Goal: Information Seeking & Learning: Learn about a topic

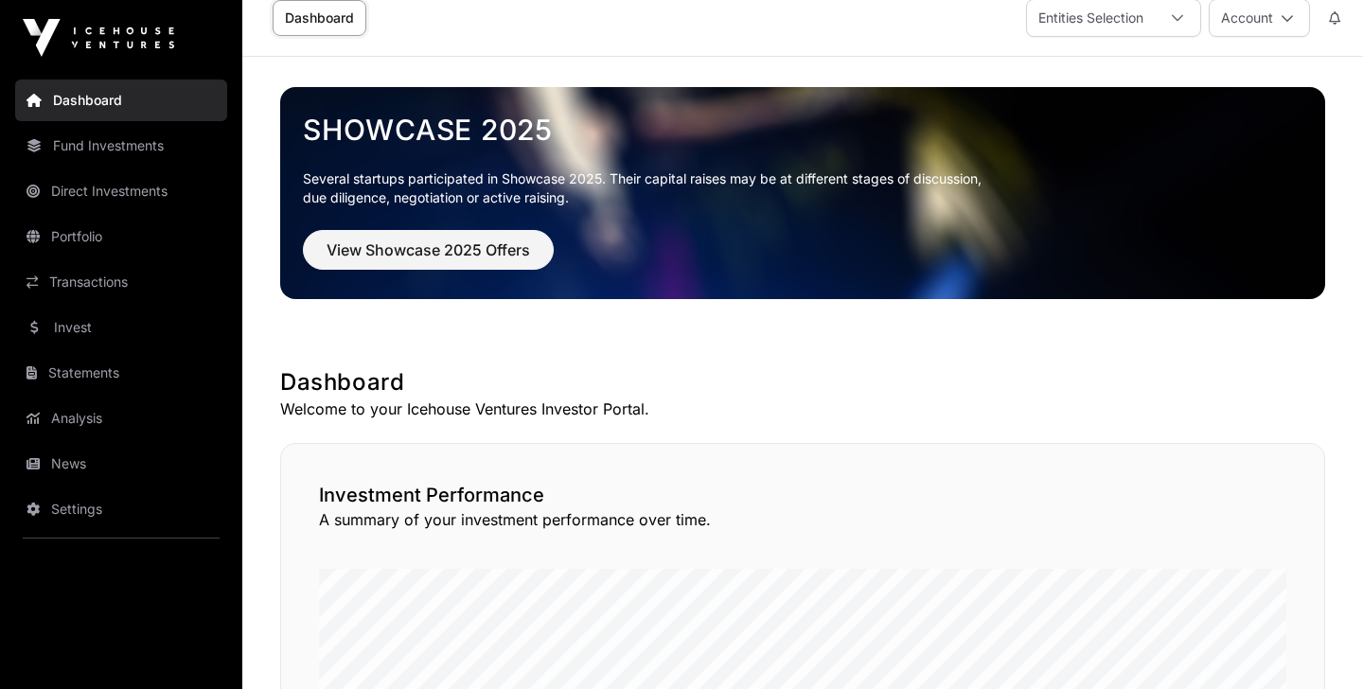
scroll to position [2, 0]
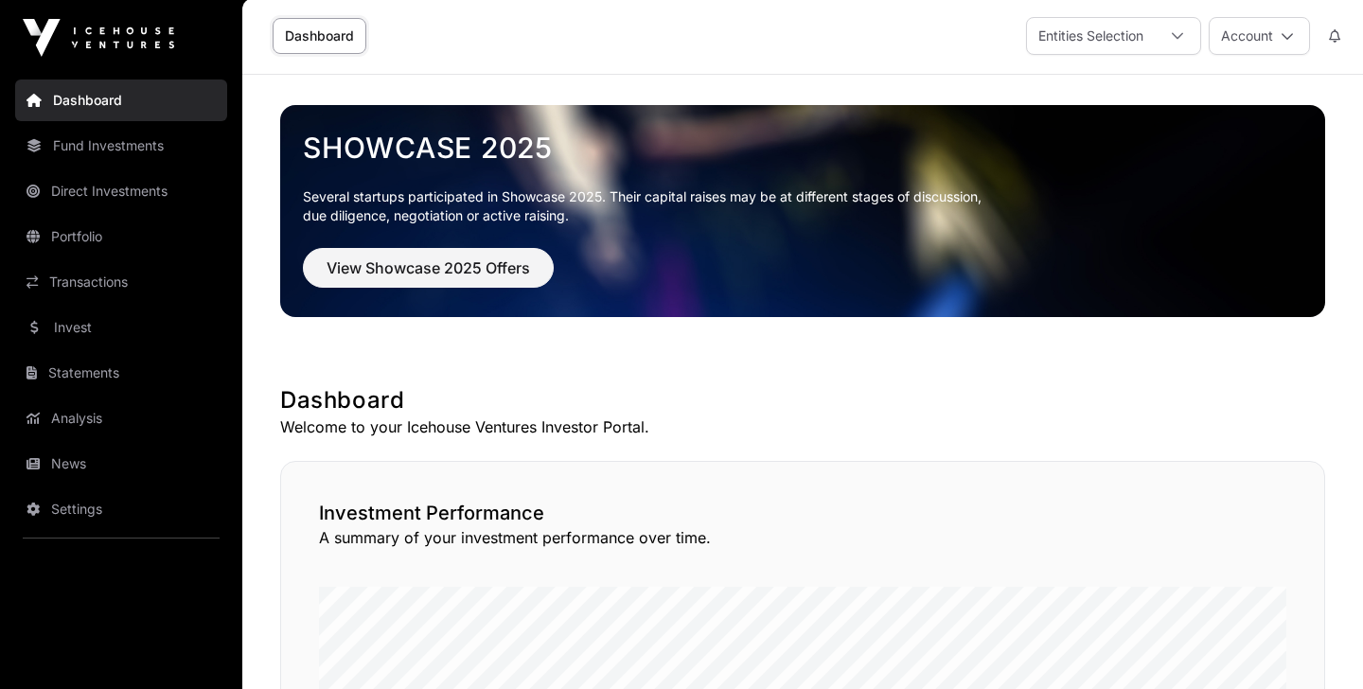
click at [104, 146] on link "Fund Investments" at bounding box center [121, 146] width 212 height 42
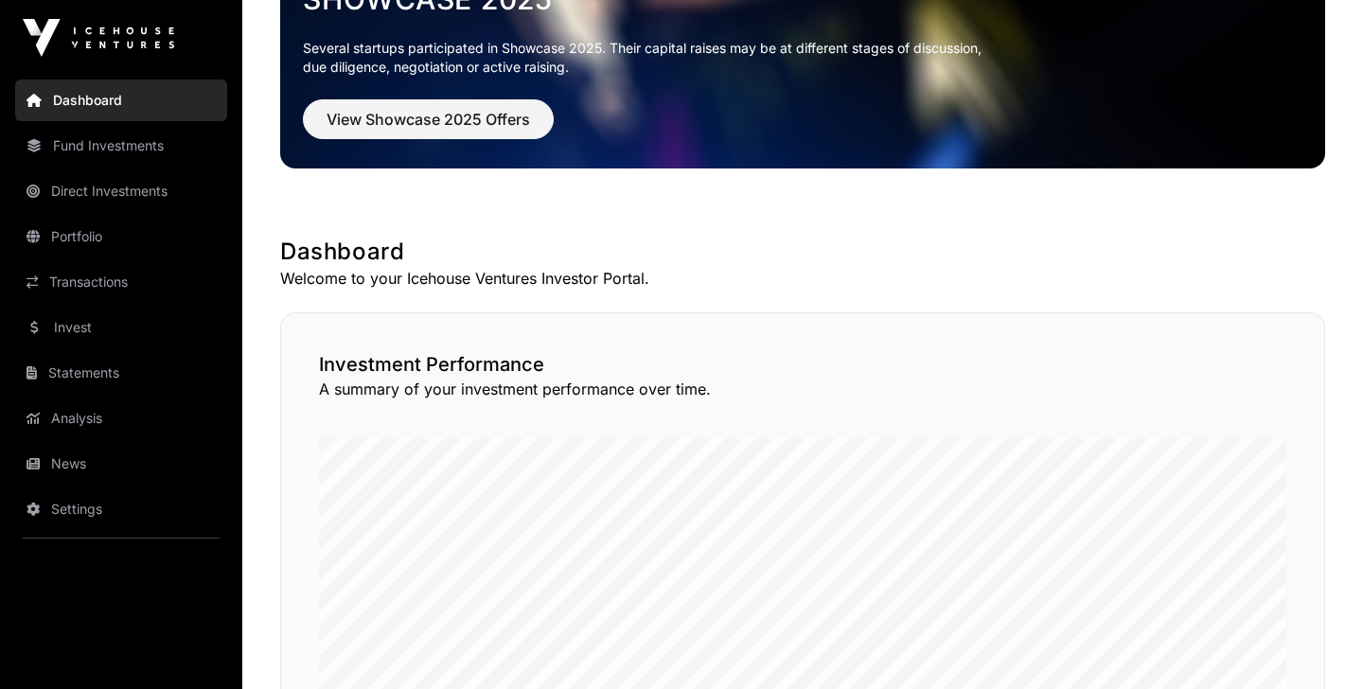
scroll to position [151, 0]
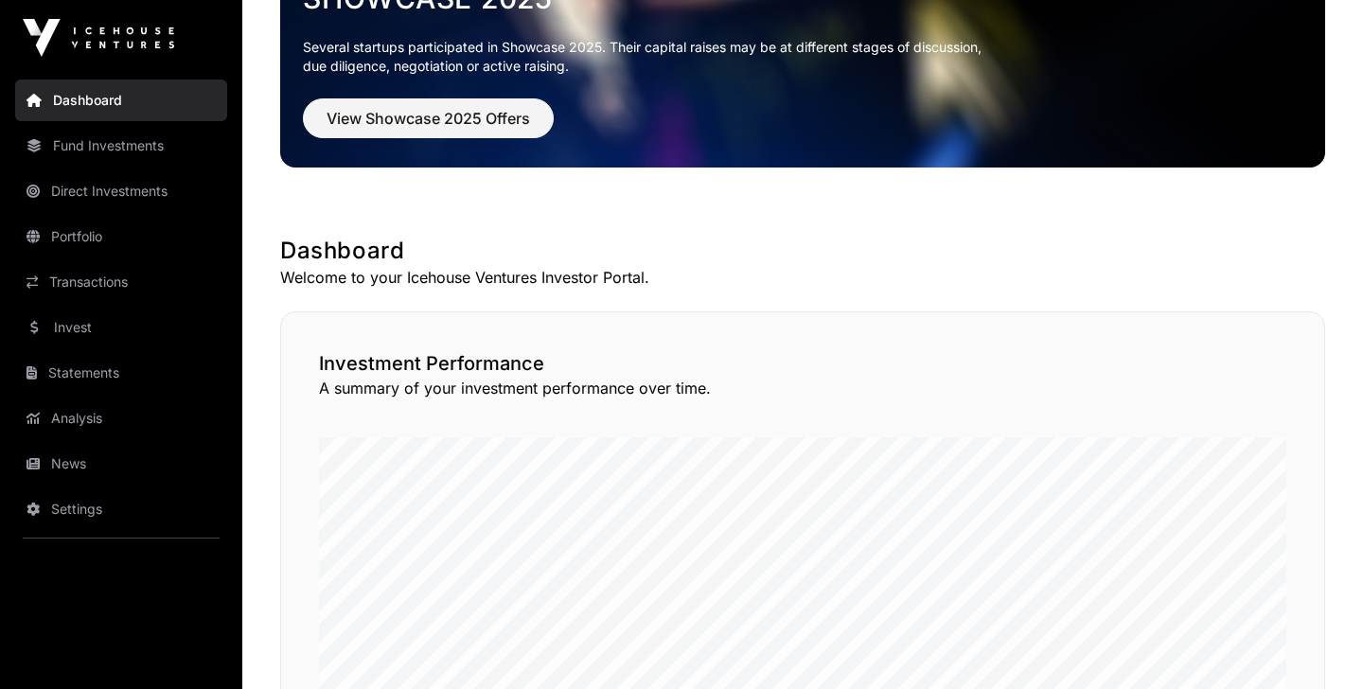
click at [104, 146] on link "Fund Investments" at bounding box center [121, 146] width 212 height 42
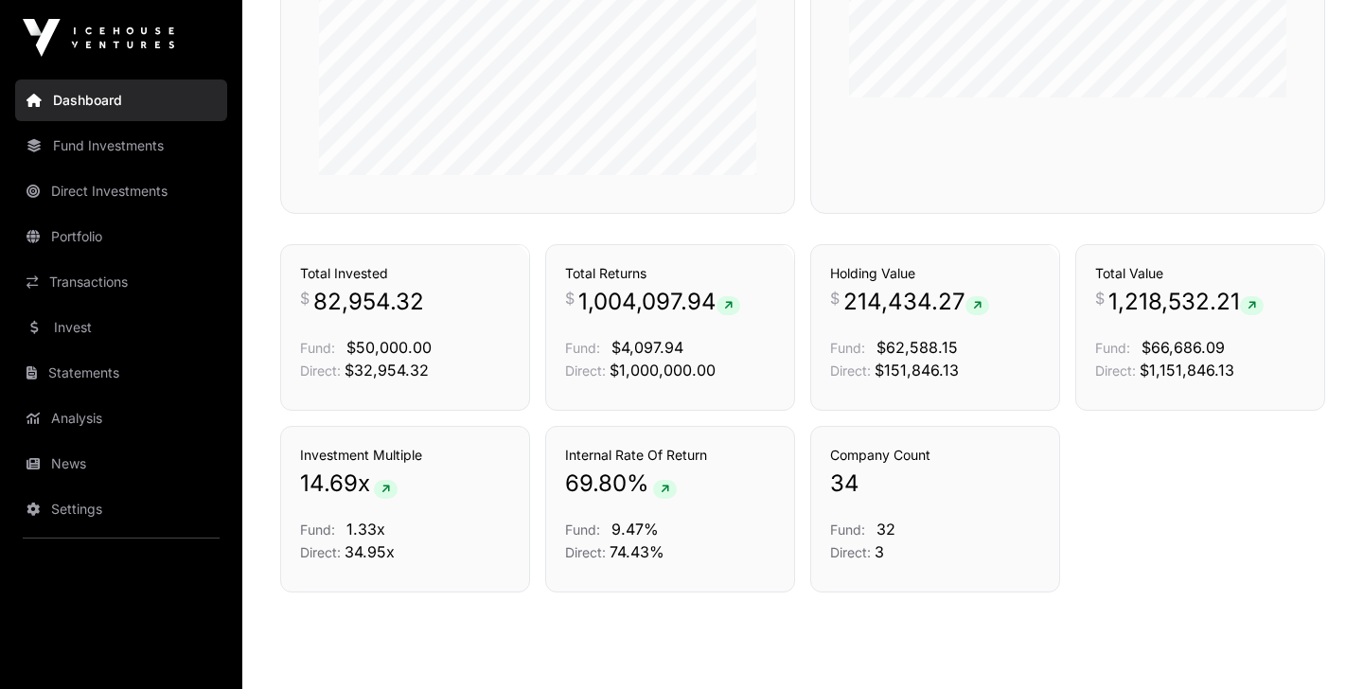
scroll to position [1281, 0]
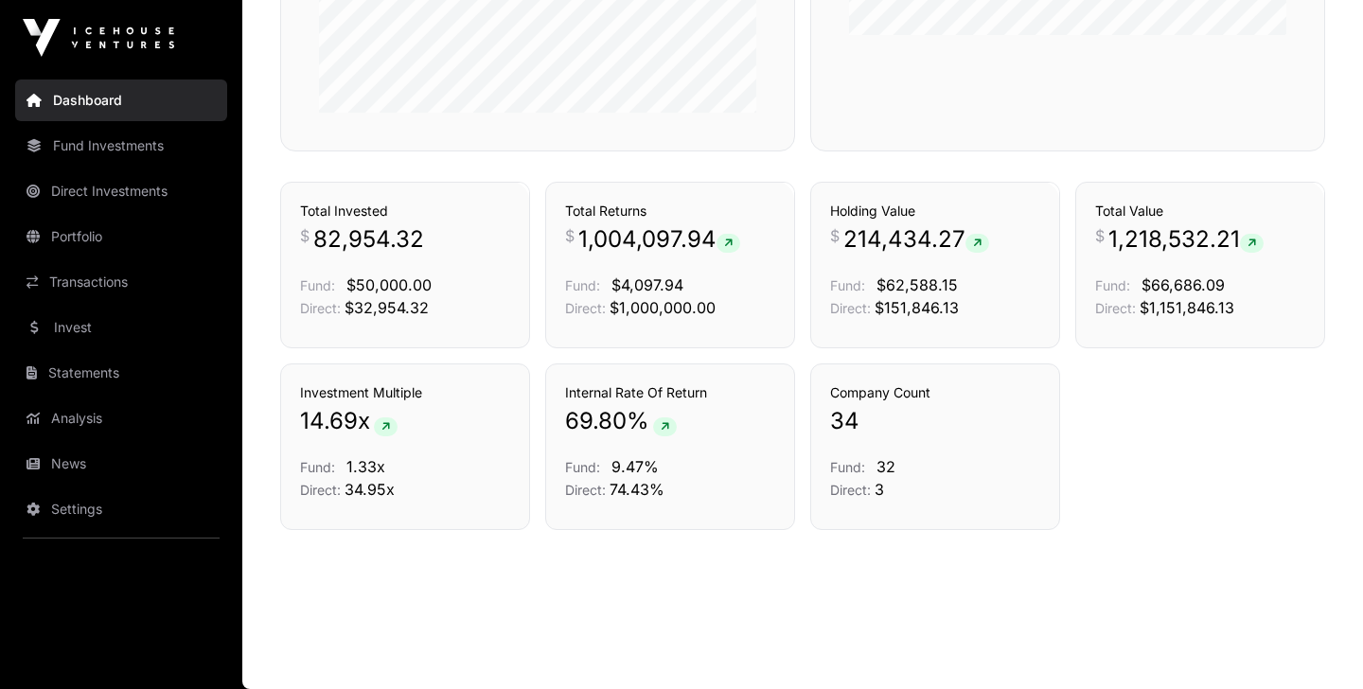
click at [107, 146] on link "Fund Investments" at bounding box center [121, 146] width 212 height 42
click at [61, 374] on link "Statements" at bounding box center [121, 373] width 212 height 42
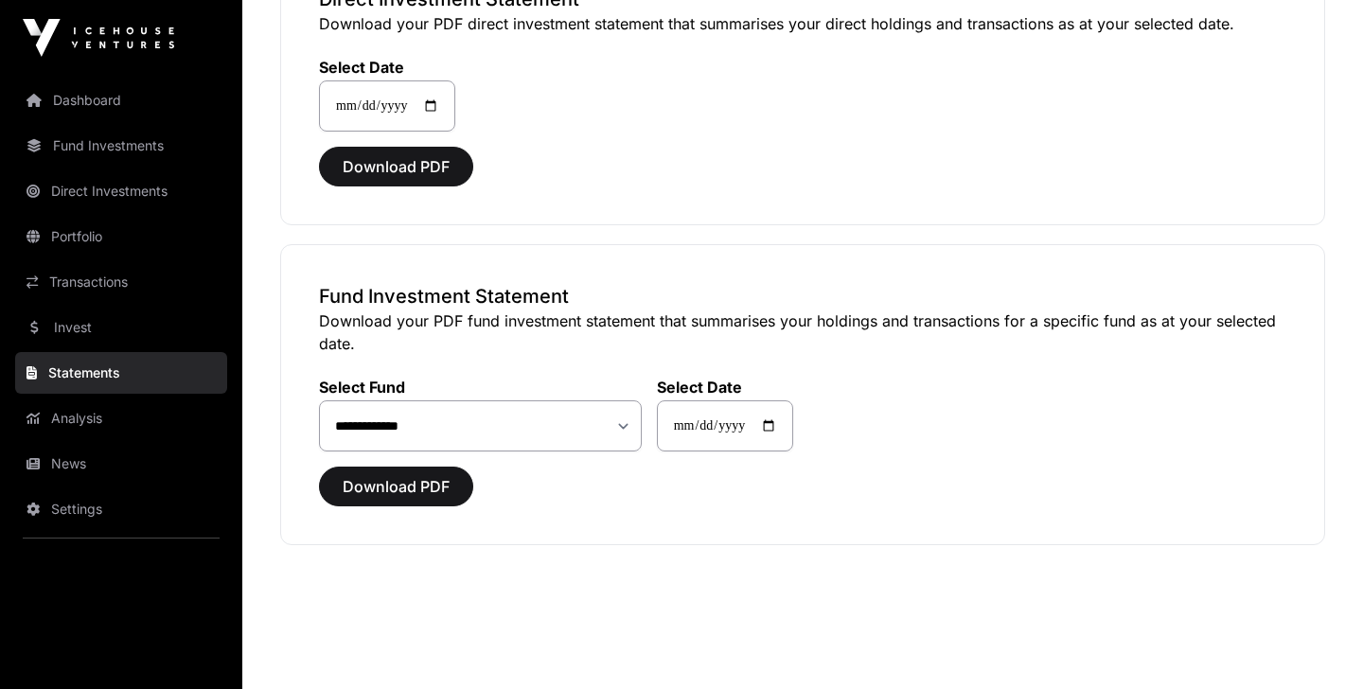
scroll to position [232, 0]
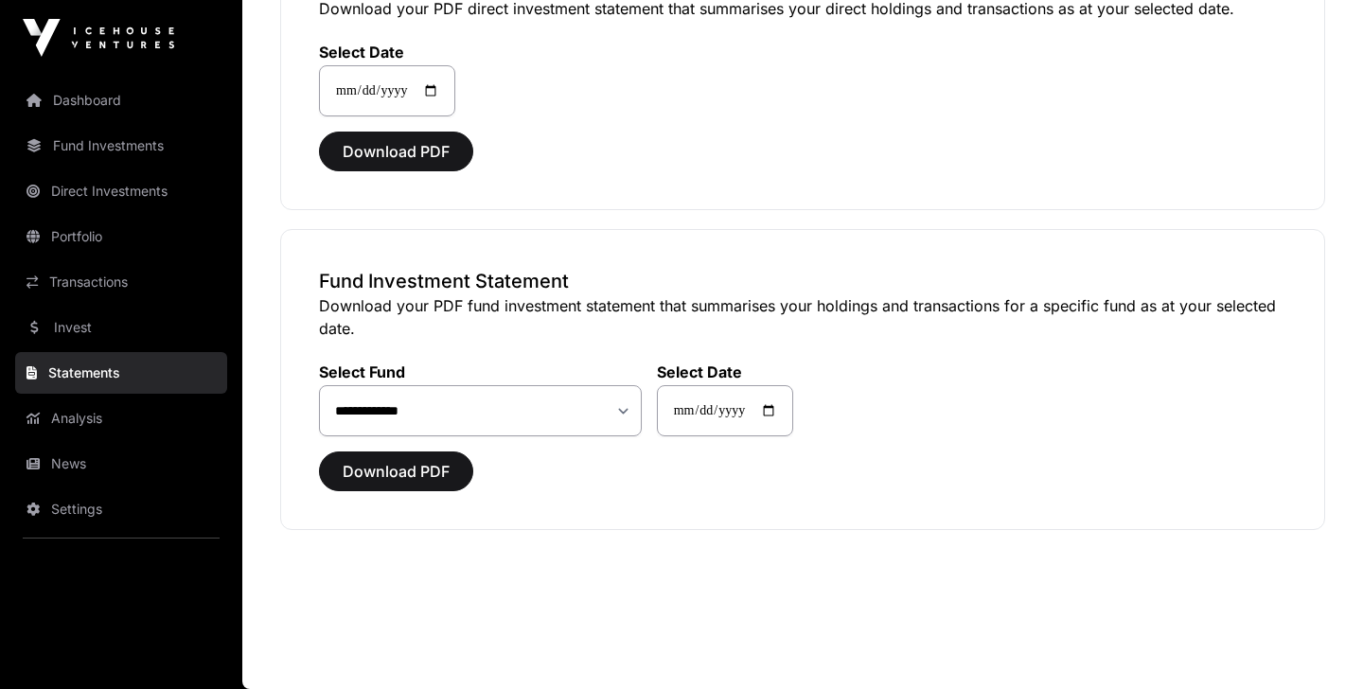
click at [102, 150] on link "Fund Investments" at bounding box center [121, 146] width 212 height 42
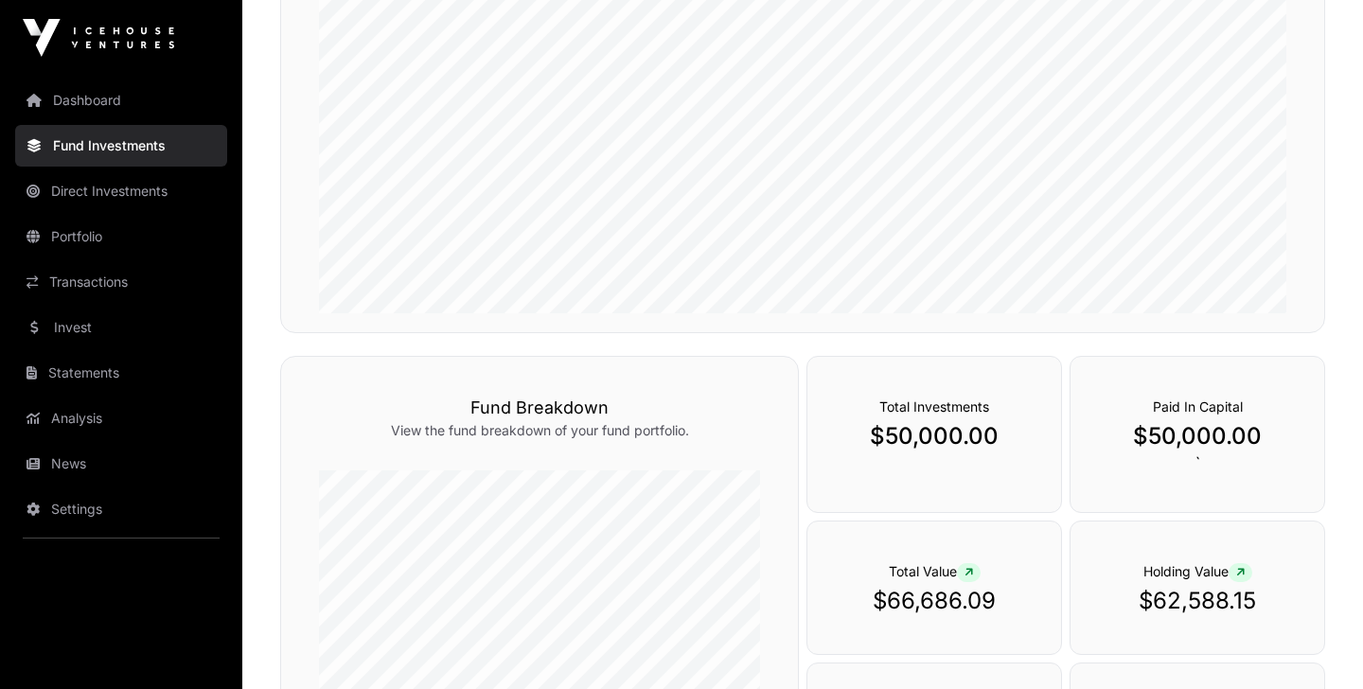
scroll to position [405, 0]
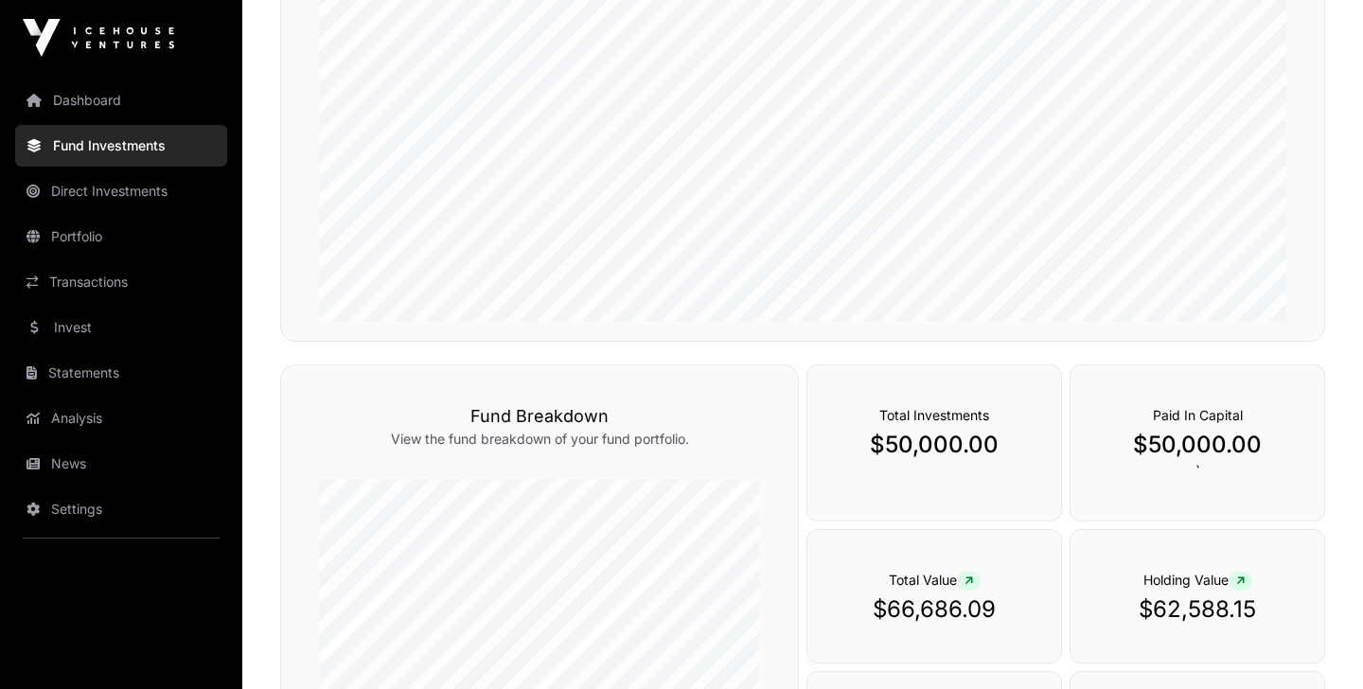
click at [92, 188] on link "Direct Investments" at bounding box center [121, 191] width 212 height 42
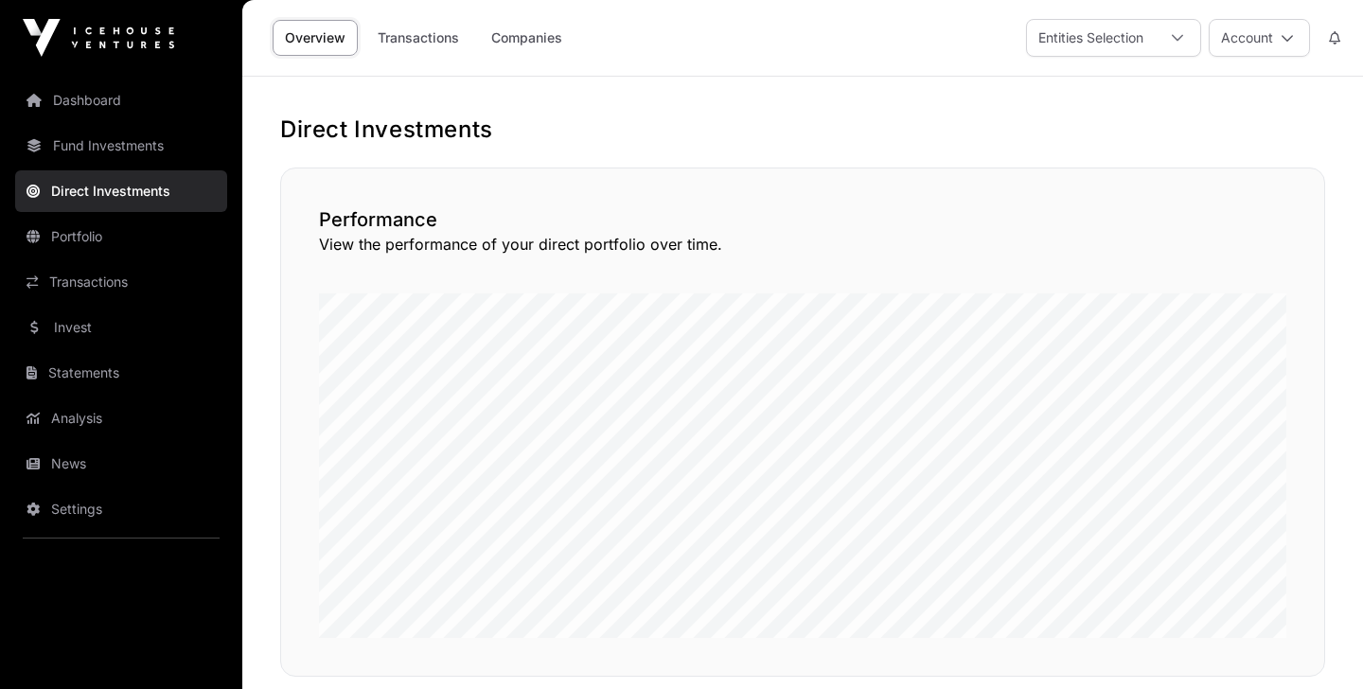
click at [517, 38] on link "Companies" at bounding box center [527, 38] width 96 height 36
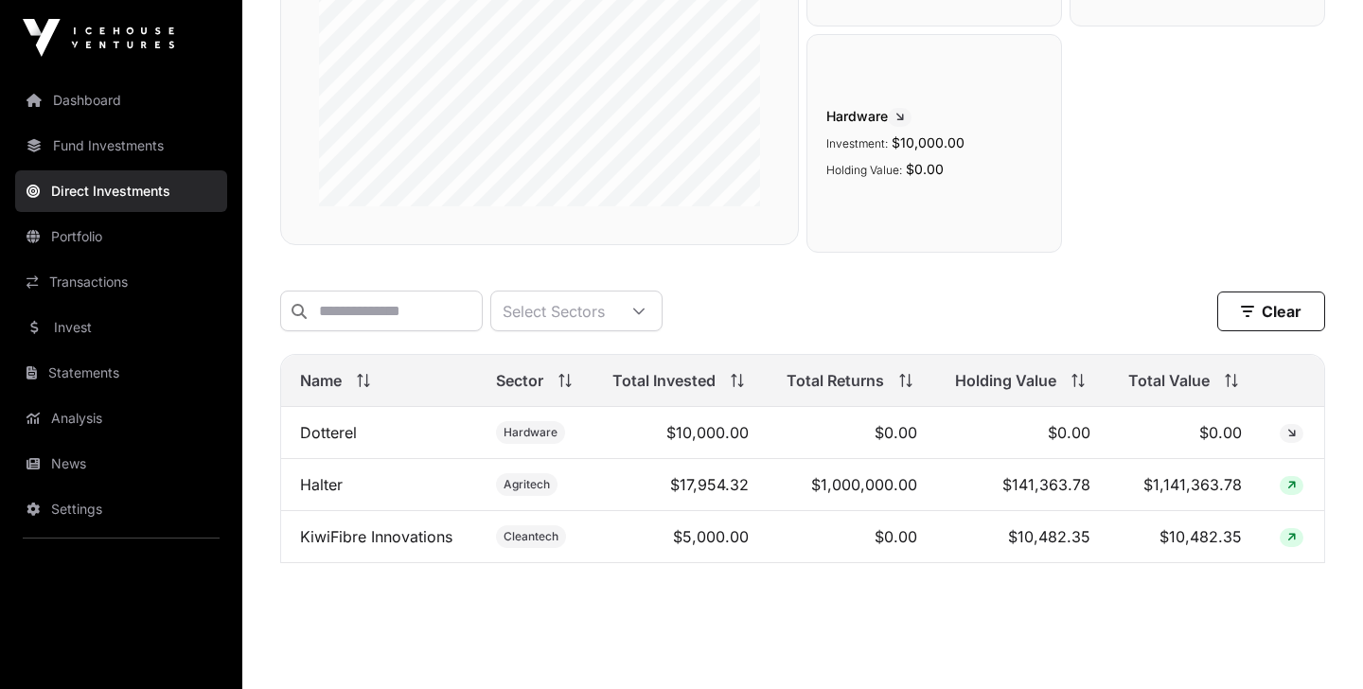
scroll to position [395, 0]
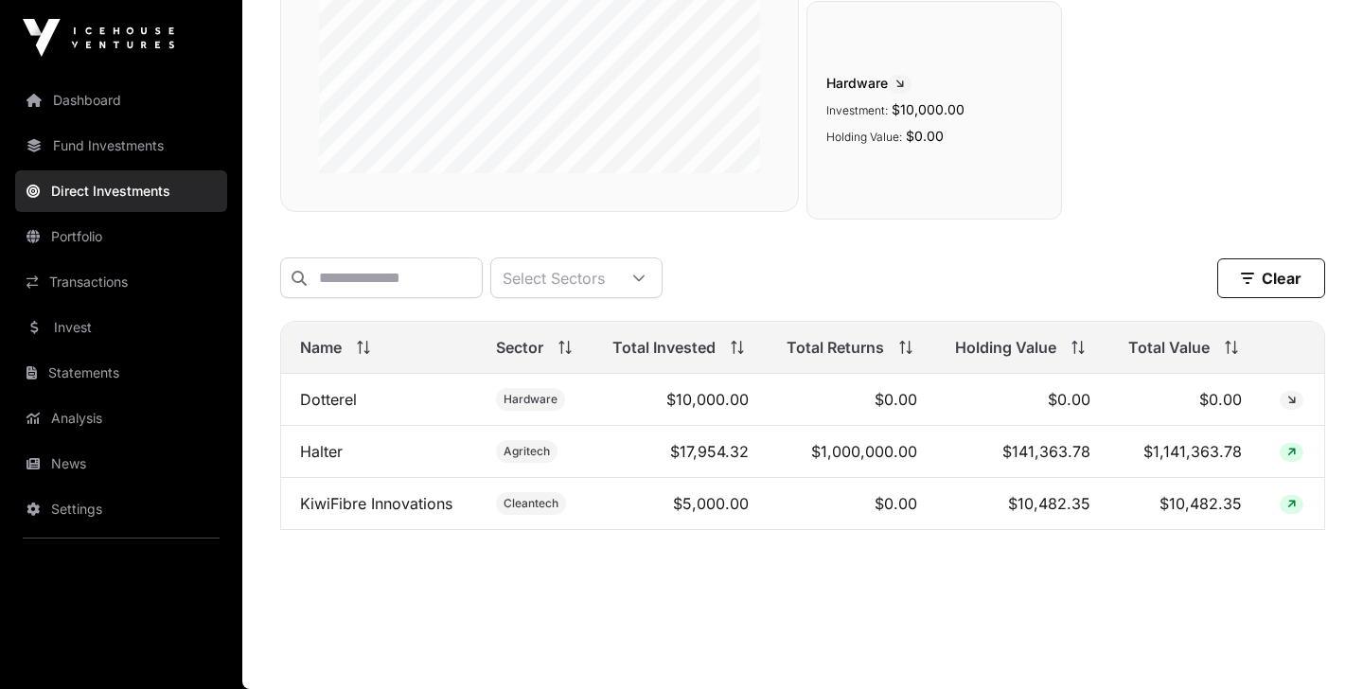
click at [75, 462] on link "News" at bounding box center [121, 464] width 212 height 42
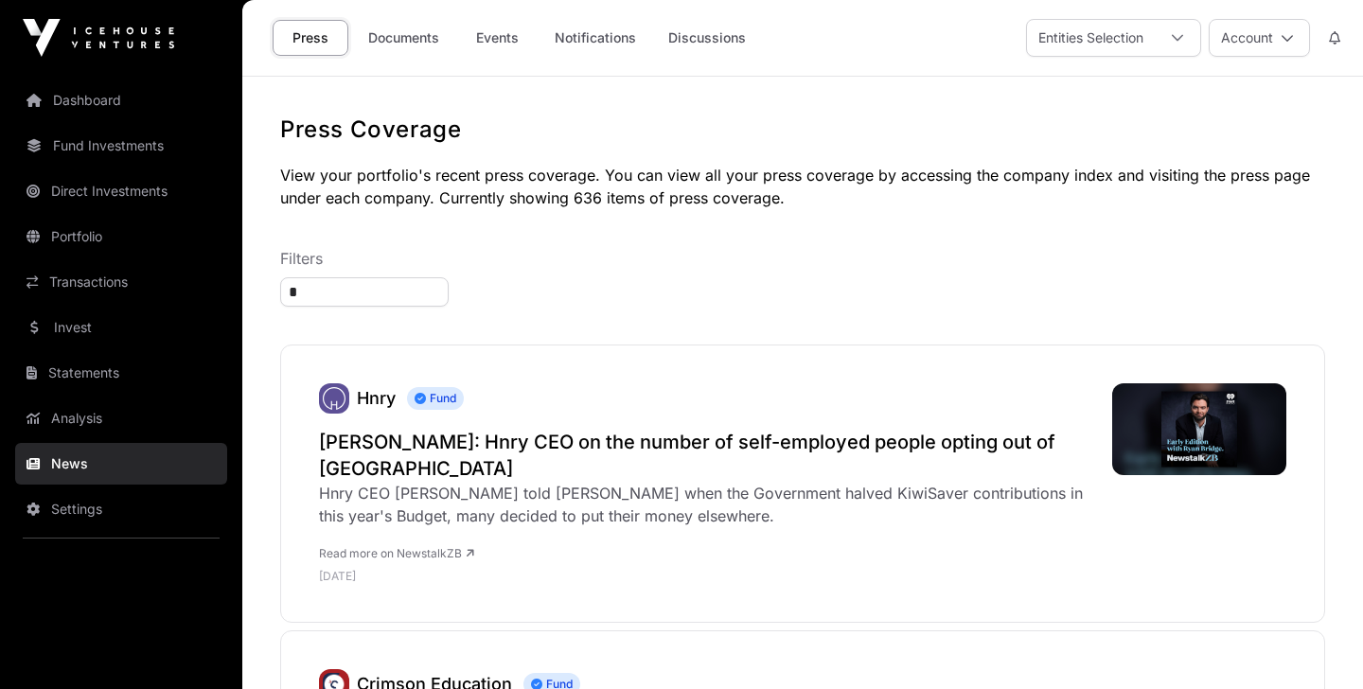
type input "**"
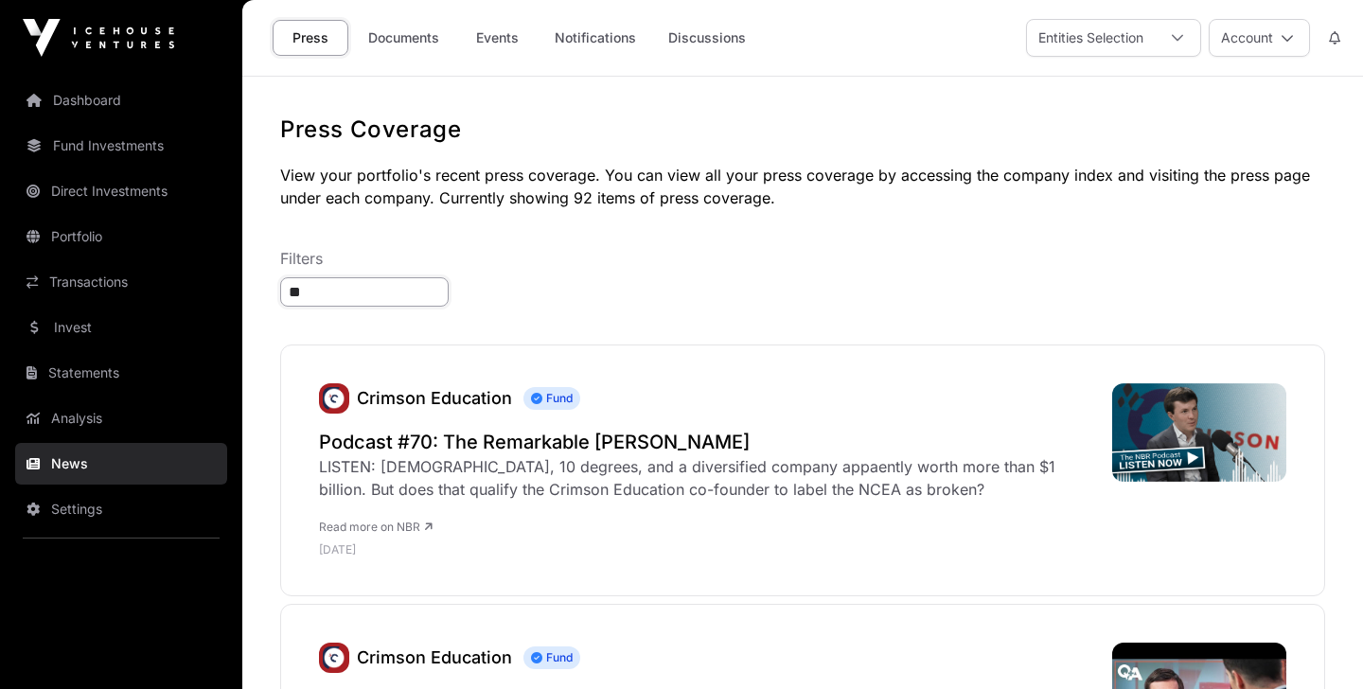
click at [313, 295] on input "**" at bounding box center [364, 291] width 169 height 29
type input "***"
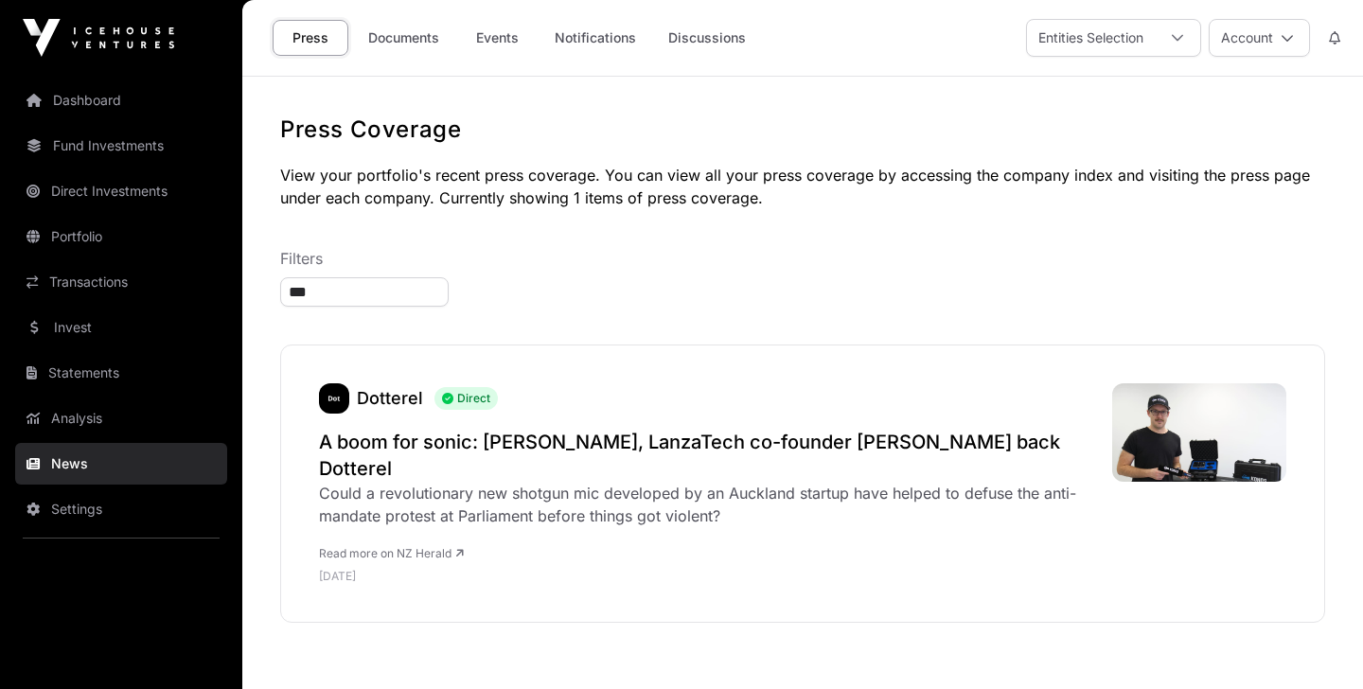
scroll to position [106, 0]
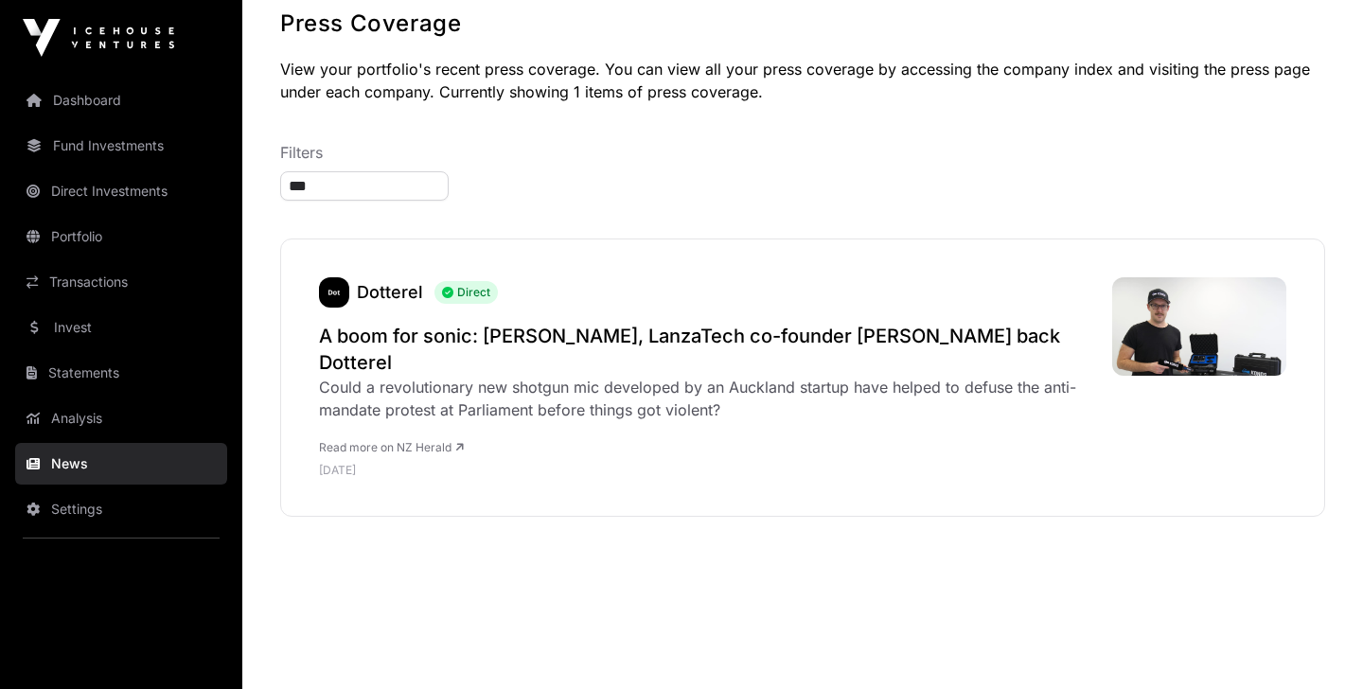
click at [382, 335] on h2 "A boom for sonic: [PERSON_NAME], LanzaTech co-founder [PERSON_NAME] back Dotter…" at bounding box center [706, 349] width 774 height 53
click at [105, 97] on link "Dashboard" at bounding box center [121, 101] width 212 height 42
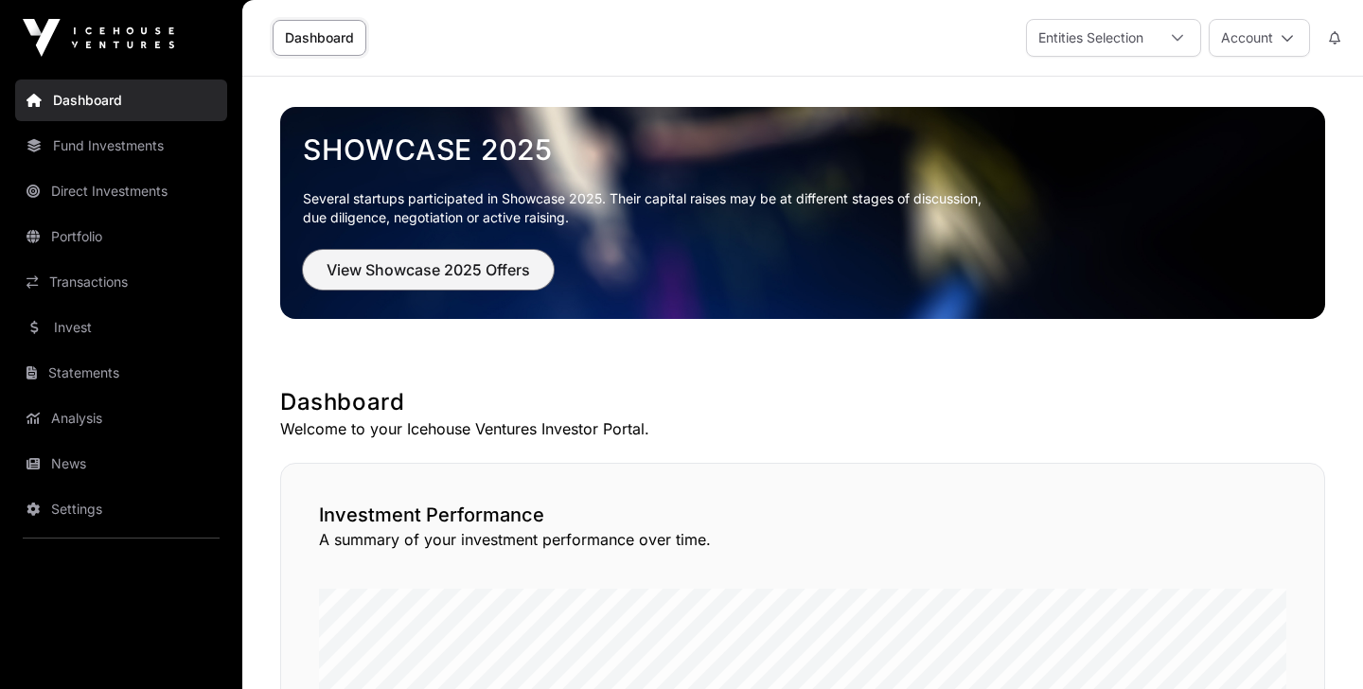
click at [396, 271] on span "View Showcase 2025 Offers" at bounding box center [429, 269] width 204 height 23
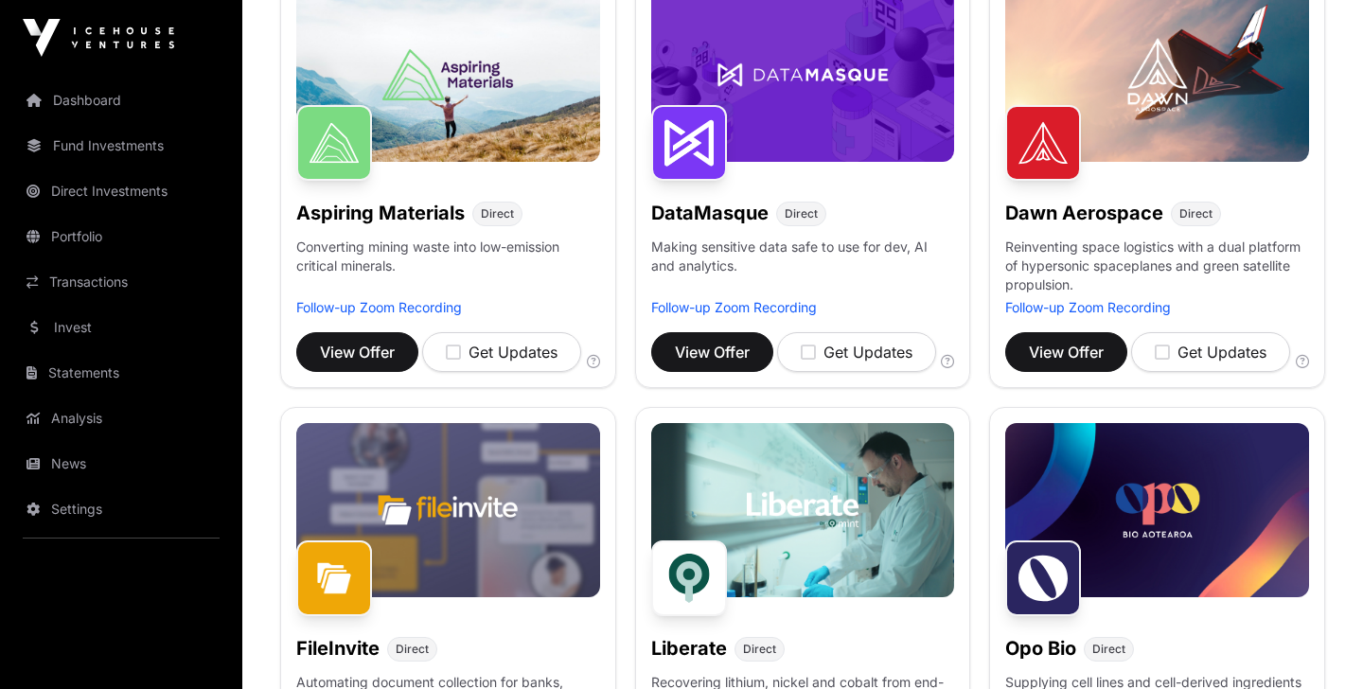
scroll to position [330, 0]
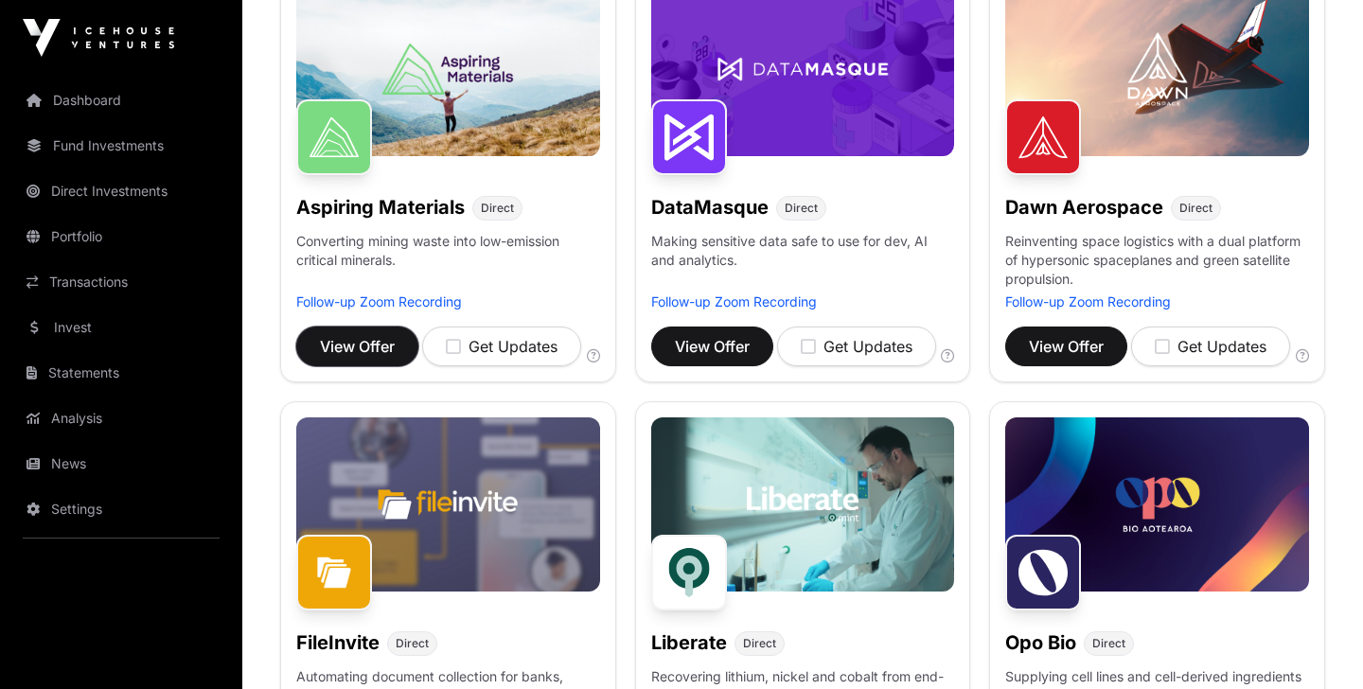
click at [358, 344] on span "View Offer" at bounding box center [357, 346] width 75 height 23
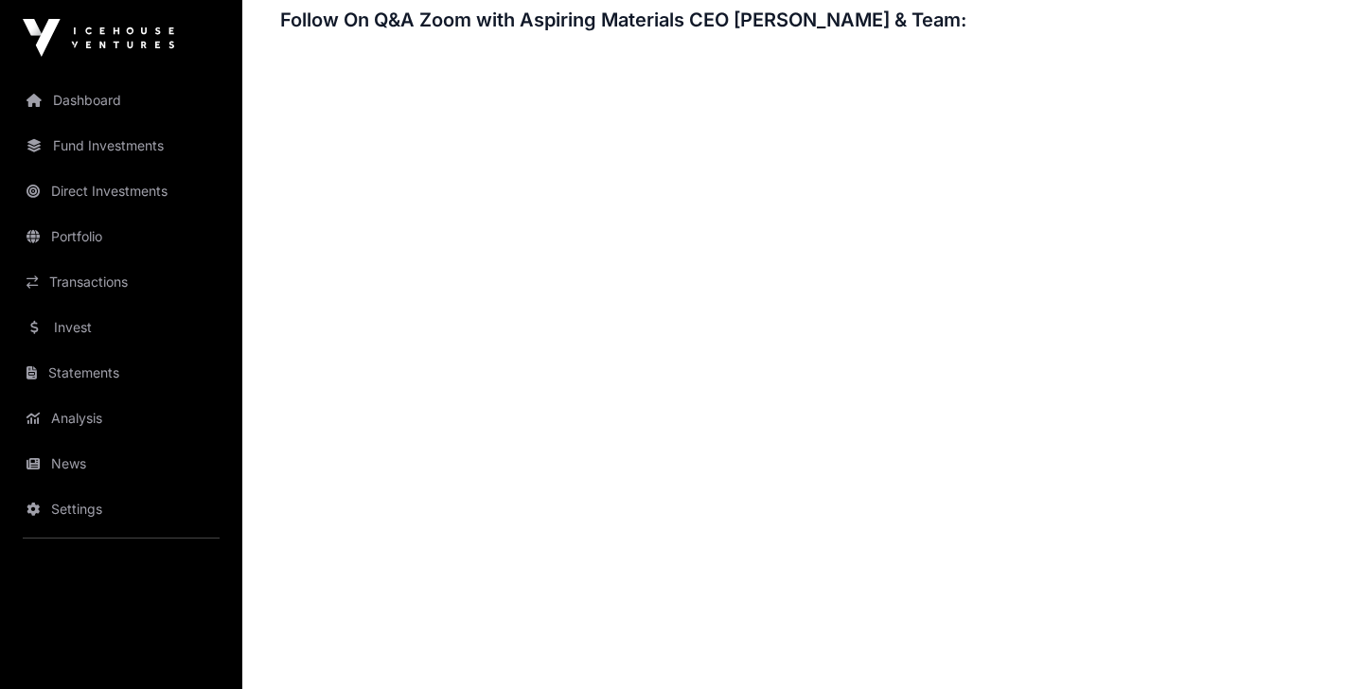
scroll to position [2754, 0]
